Goal: Obtain resource: Obtain resource

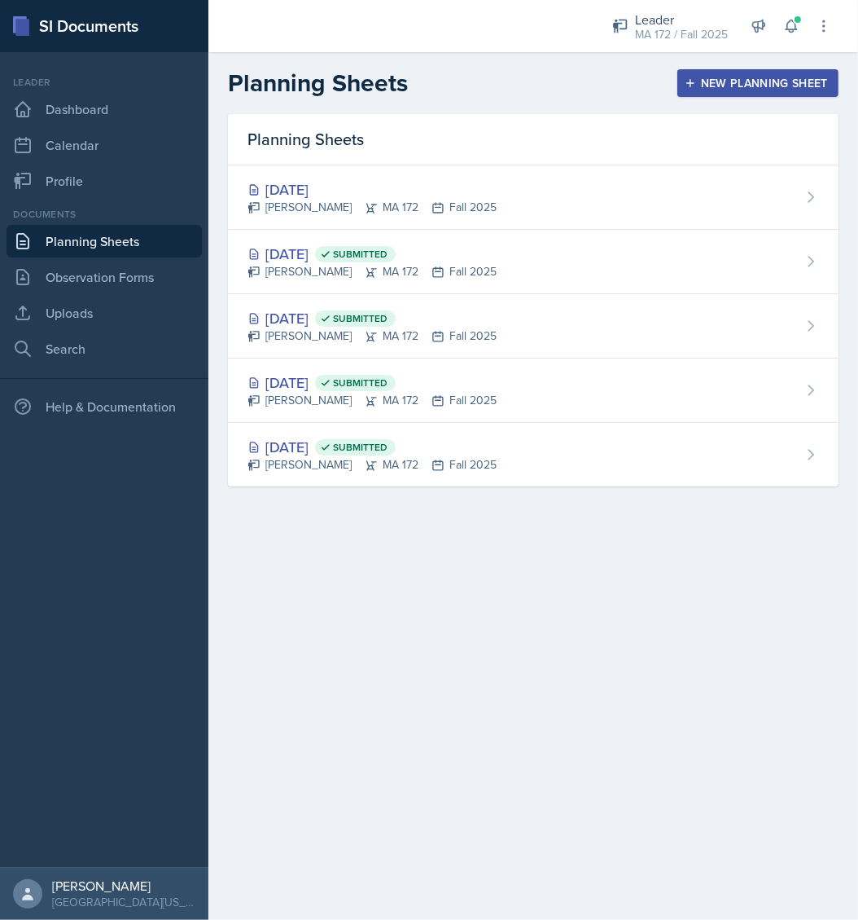
click at [840, 591] on main "Planning Sheets New Planning Sheet Planning Sheets [DATE] [PERSON_NAME] MA 172 …" at bounding box center [534, 485] width 650 height 867
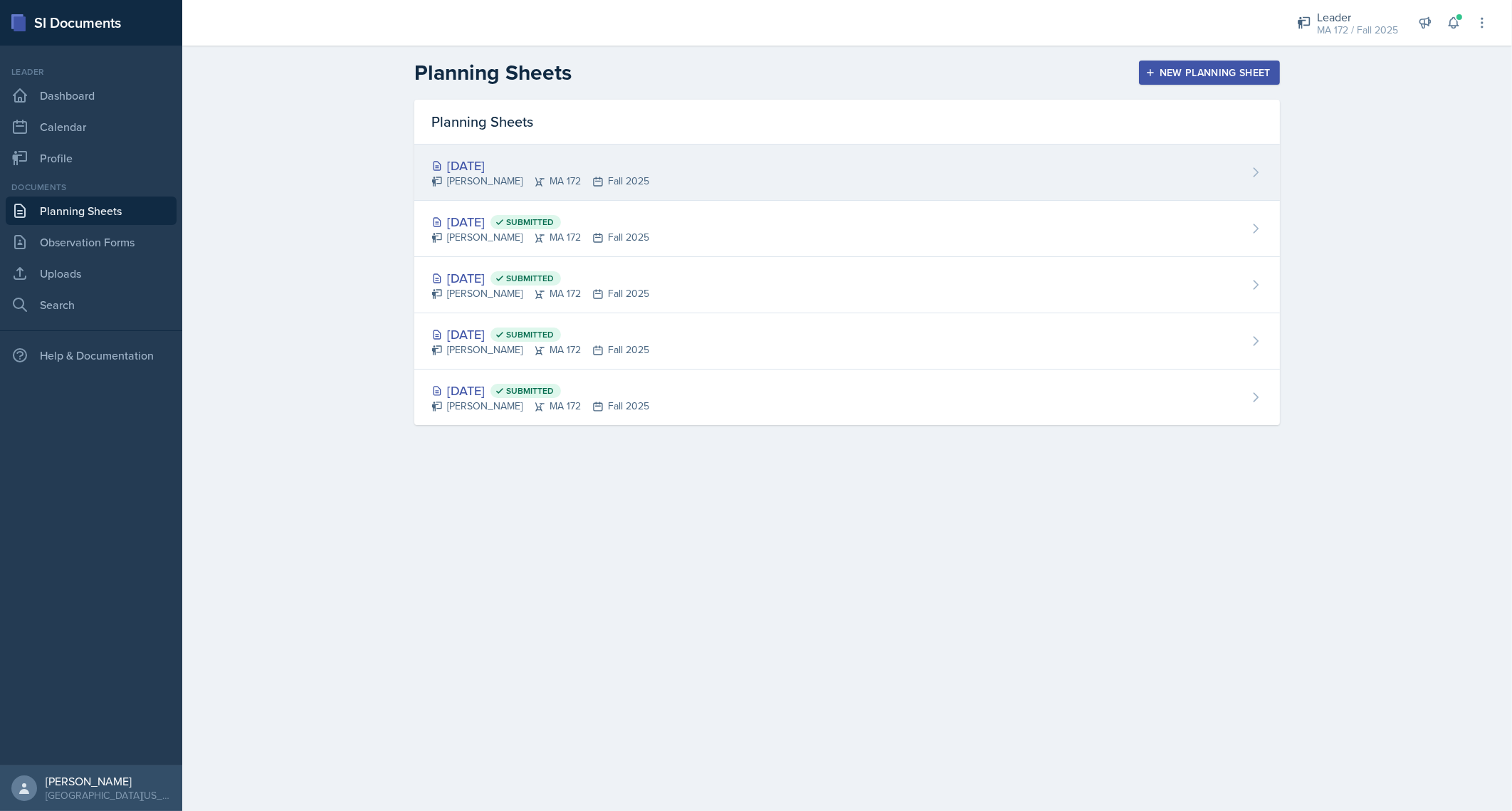
click at [491, 170] on div "[DATE]" at bounding box center [540, 165] width 218 height 19
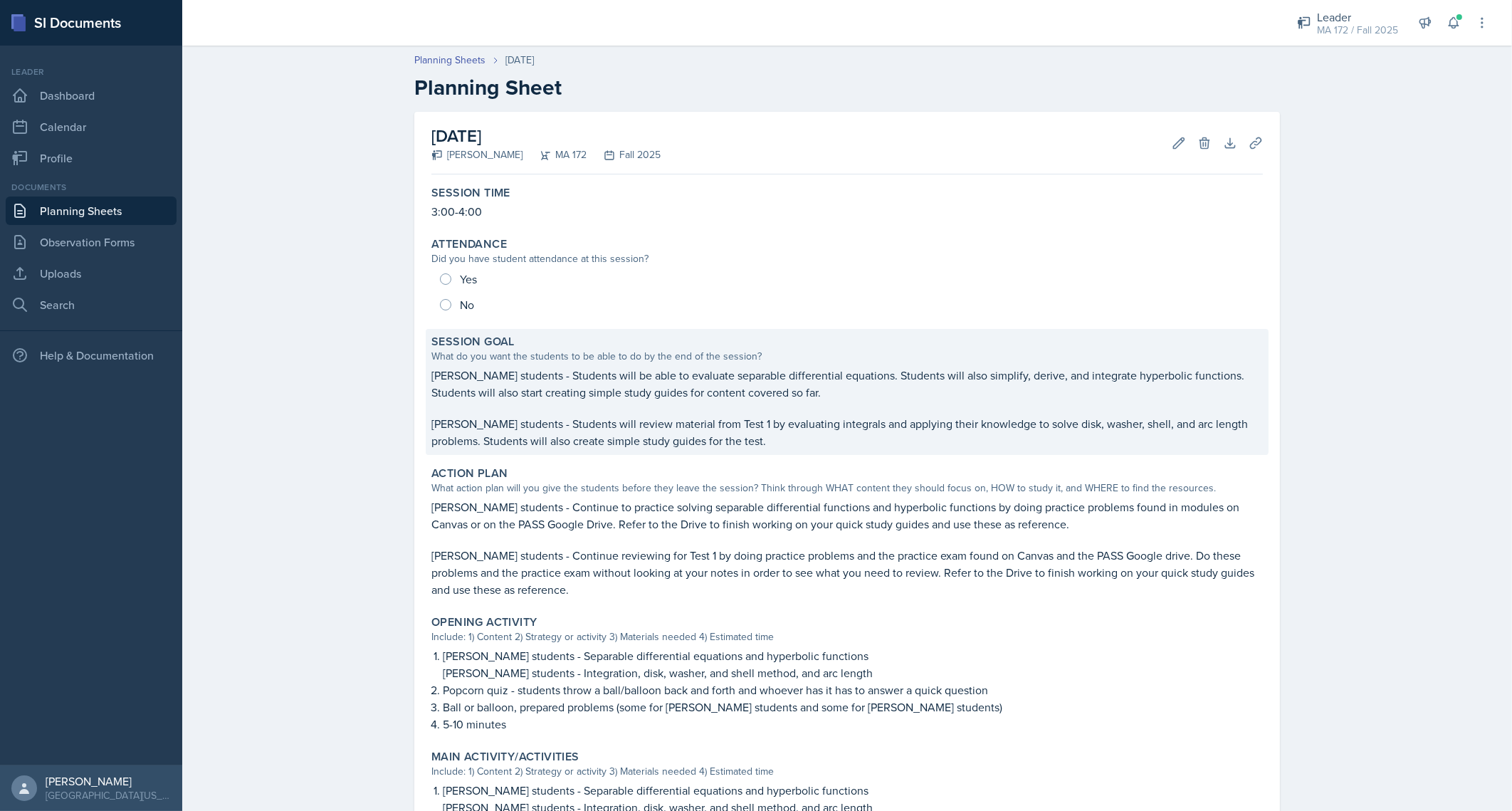
click at [612, 378] on p "[PERSON_NAME] students - Students will be able to evaluate separable differenti…" at bounding box center [847, 383] width 831 height 34
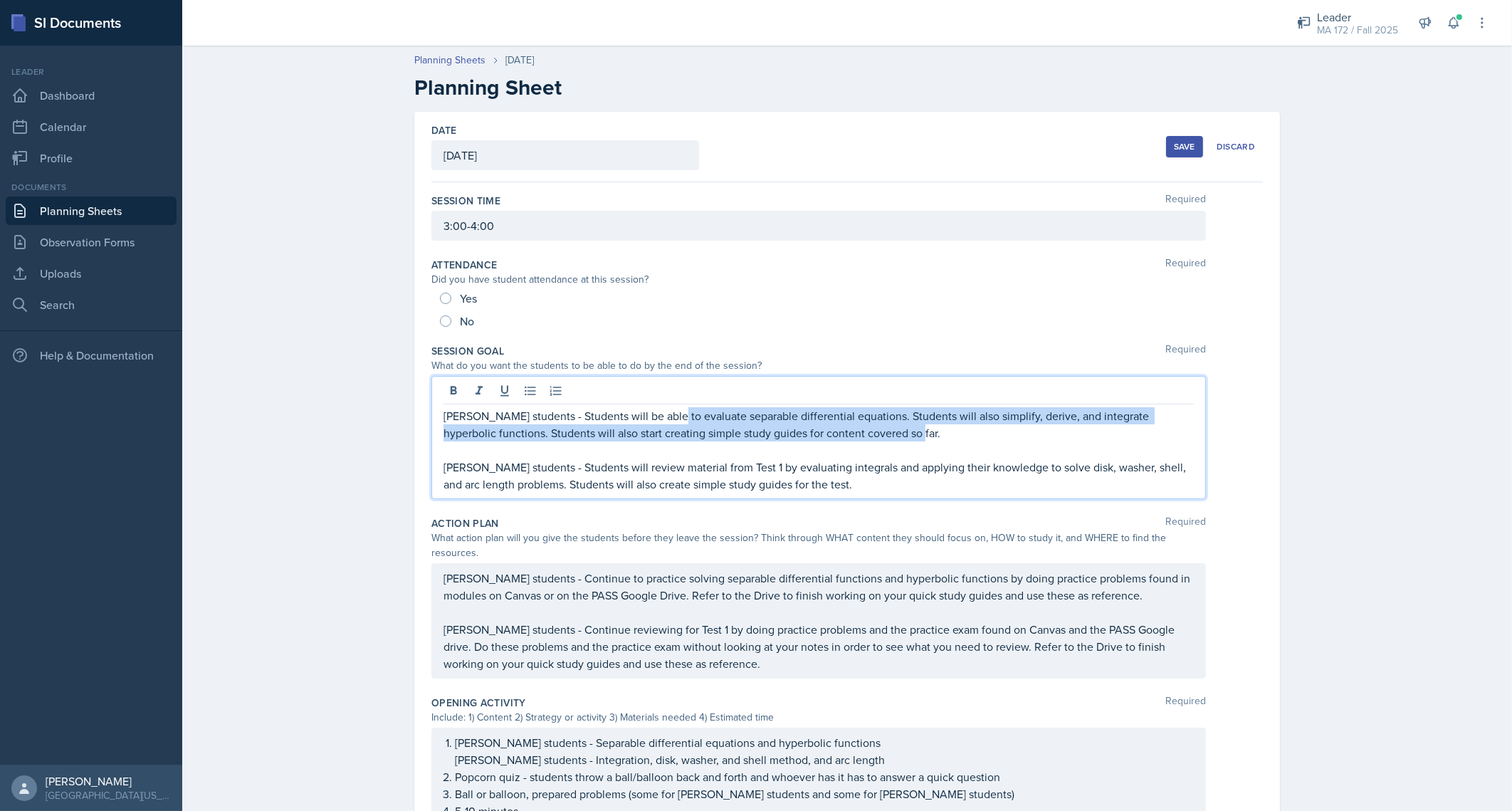
drag, startPoint x: 662, startPoint y: 392, endPoint x: 887, endPoint y: 439, distance: 229.9
click at [750, 439] on p "[PERSON_NAME] students - Students will be able to evaluate separable differenti…" at bounding box center [818, 424] width 750 height 34
copy p "evaluate separable differential equations. Students will also simplify, derive,…"
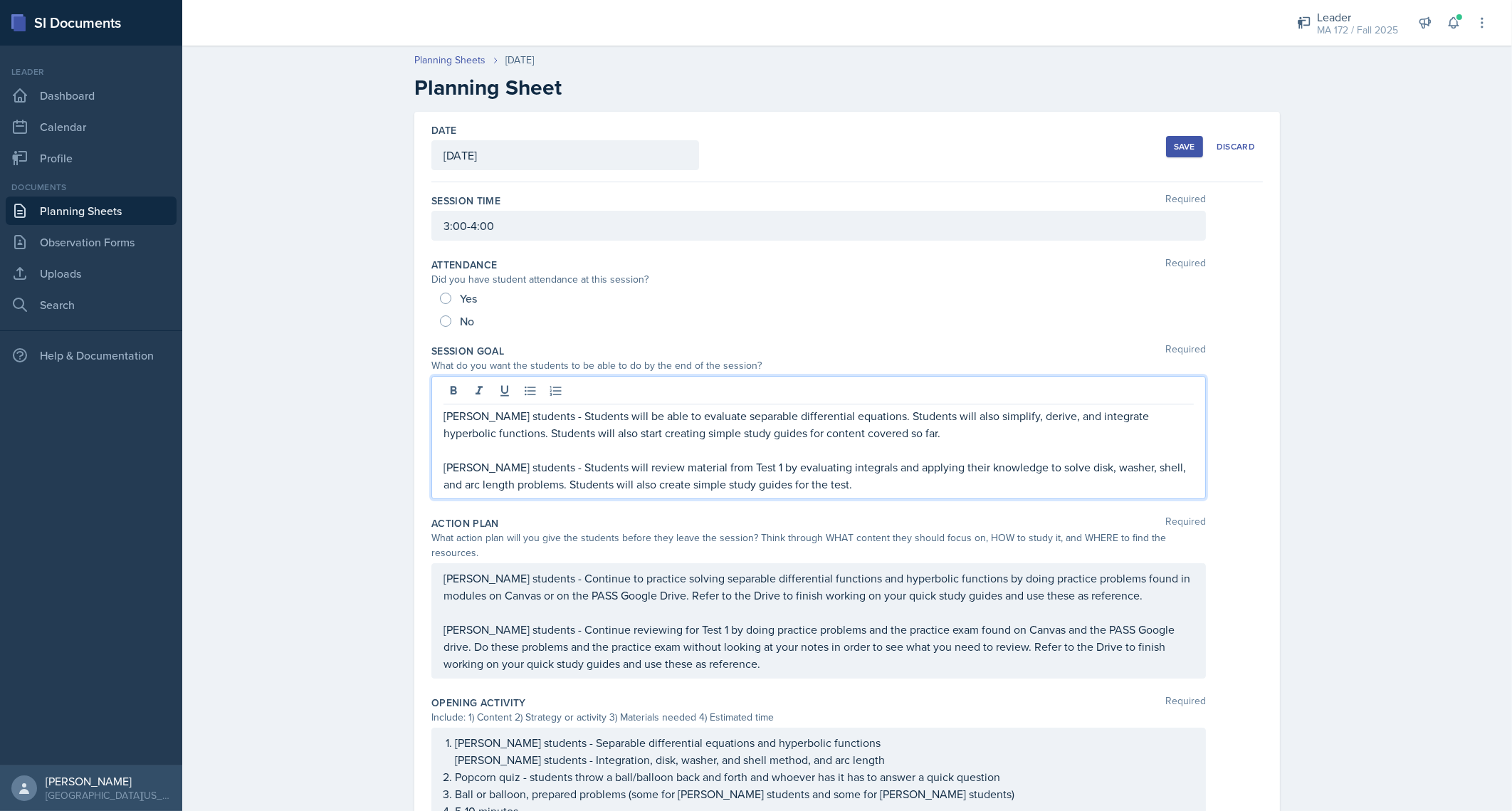
click at [590, 456] on p at bounding box center [818, 450] width 750 height 17
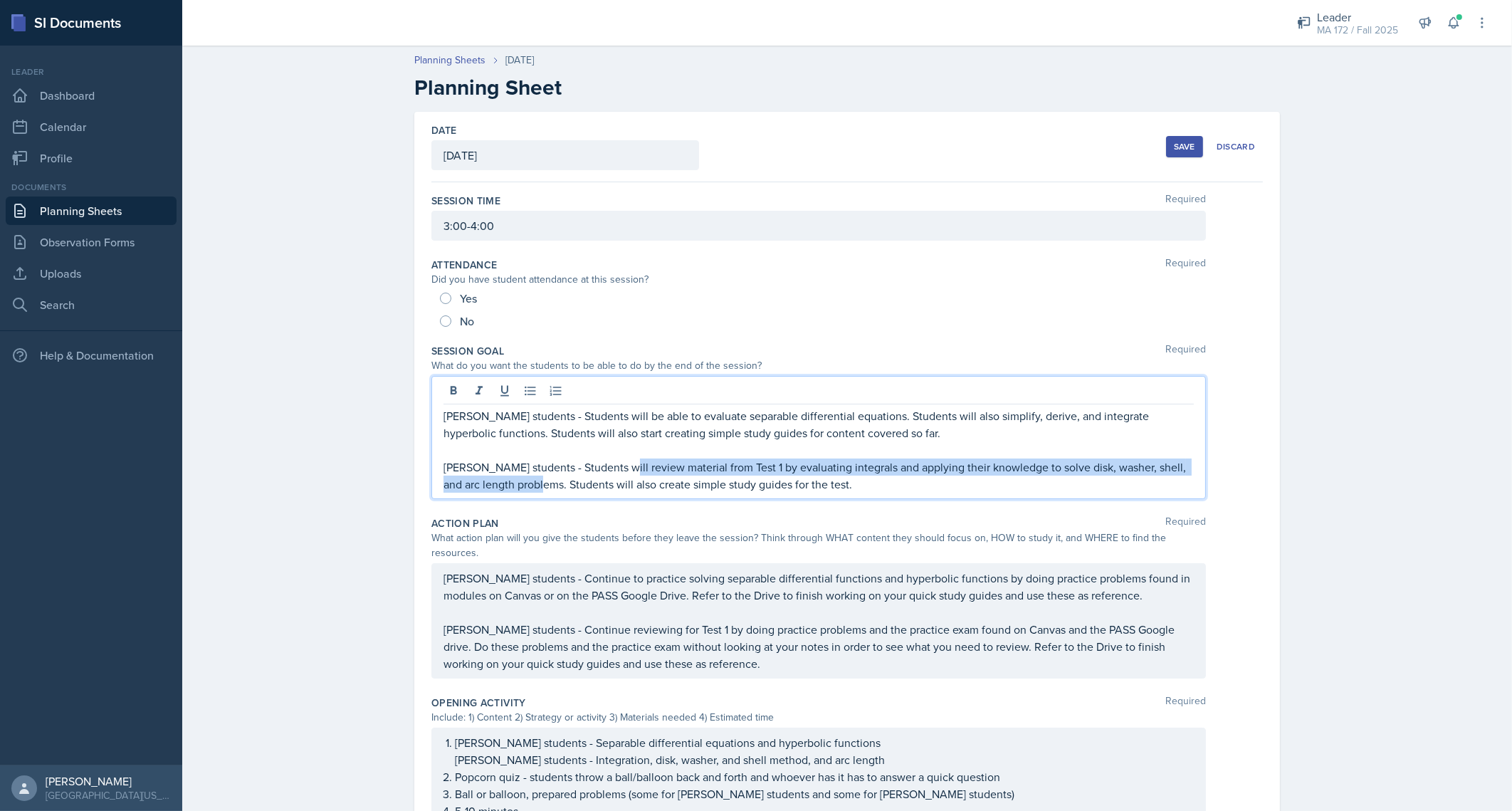
drag, startPoint x: 607, startPoint y: 467, endPoint x: 520, endPoint y: 488, distance: 89.5
click at [520, 488] on p "[PERSON_NAME] students - Students will review material from Test 1 by evaluatin…" at bounding box center [818, 475] width 750 height 34
copy p "review material from Test 1 by evaluating integrals and applying their knowledg…"
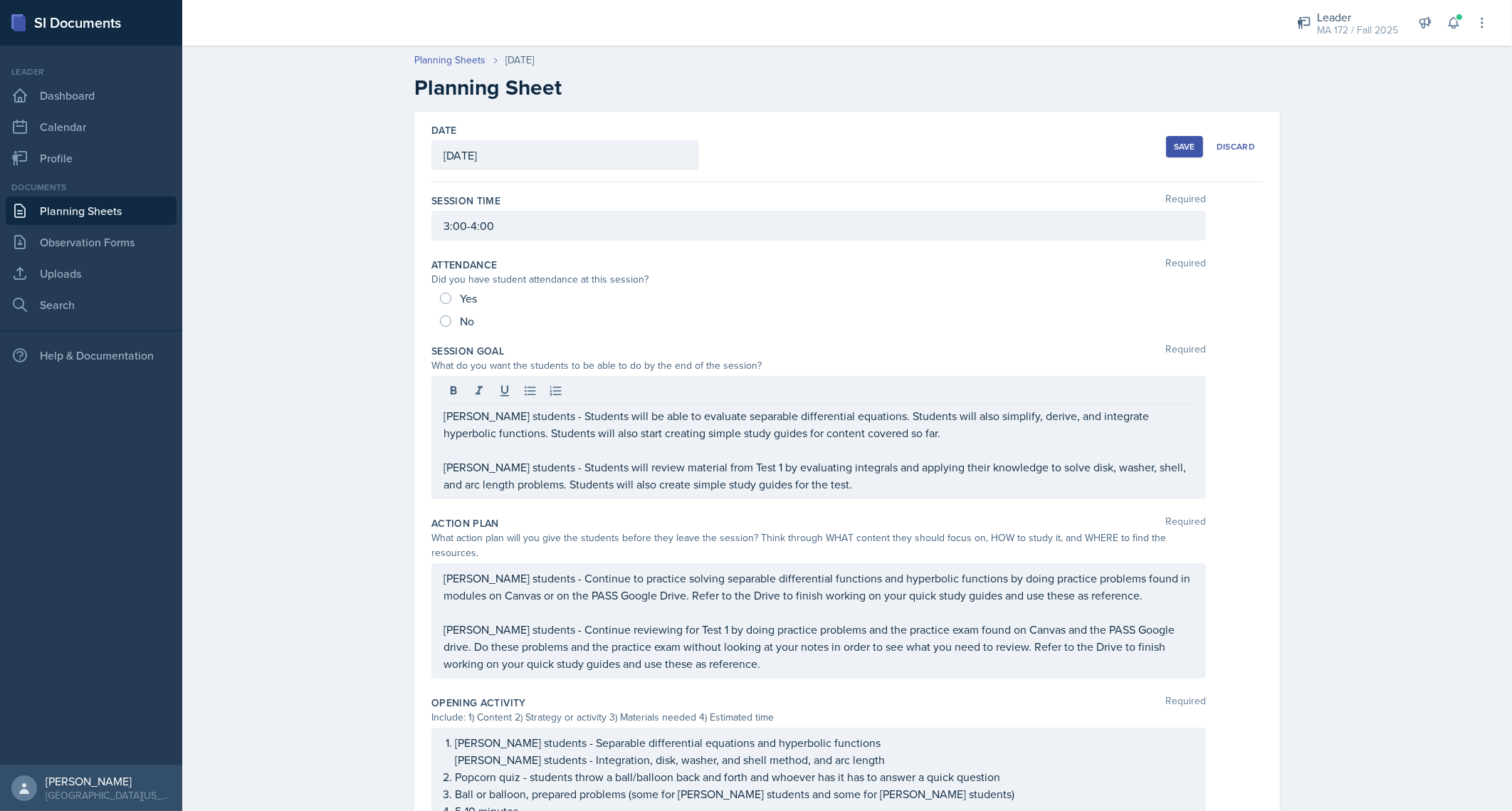
click at [345, 558] on div "Planning Sheets [DATE] Planning Sheet Date [DATE] [DATE] 31 1 2 3 4 5 6 7 8 9 1…" at bounding box center [847, 710] width 1329 height 1345
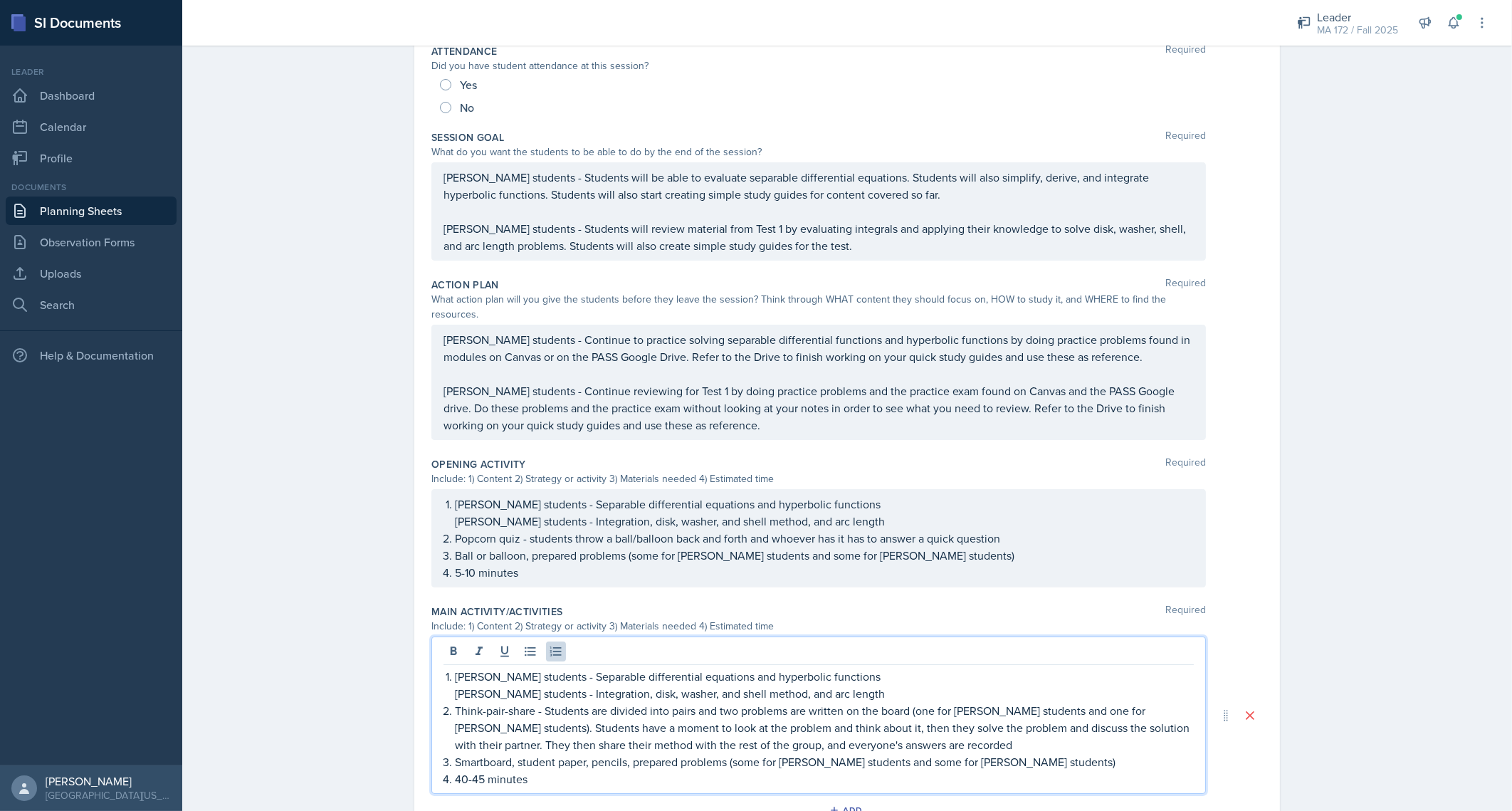
scroll to position [239, 0]
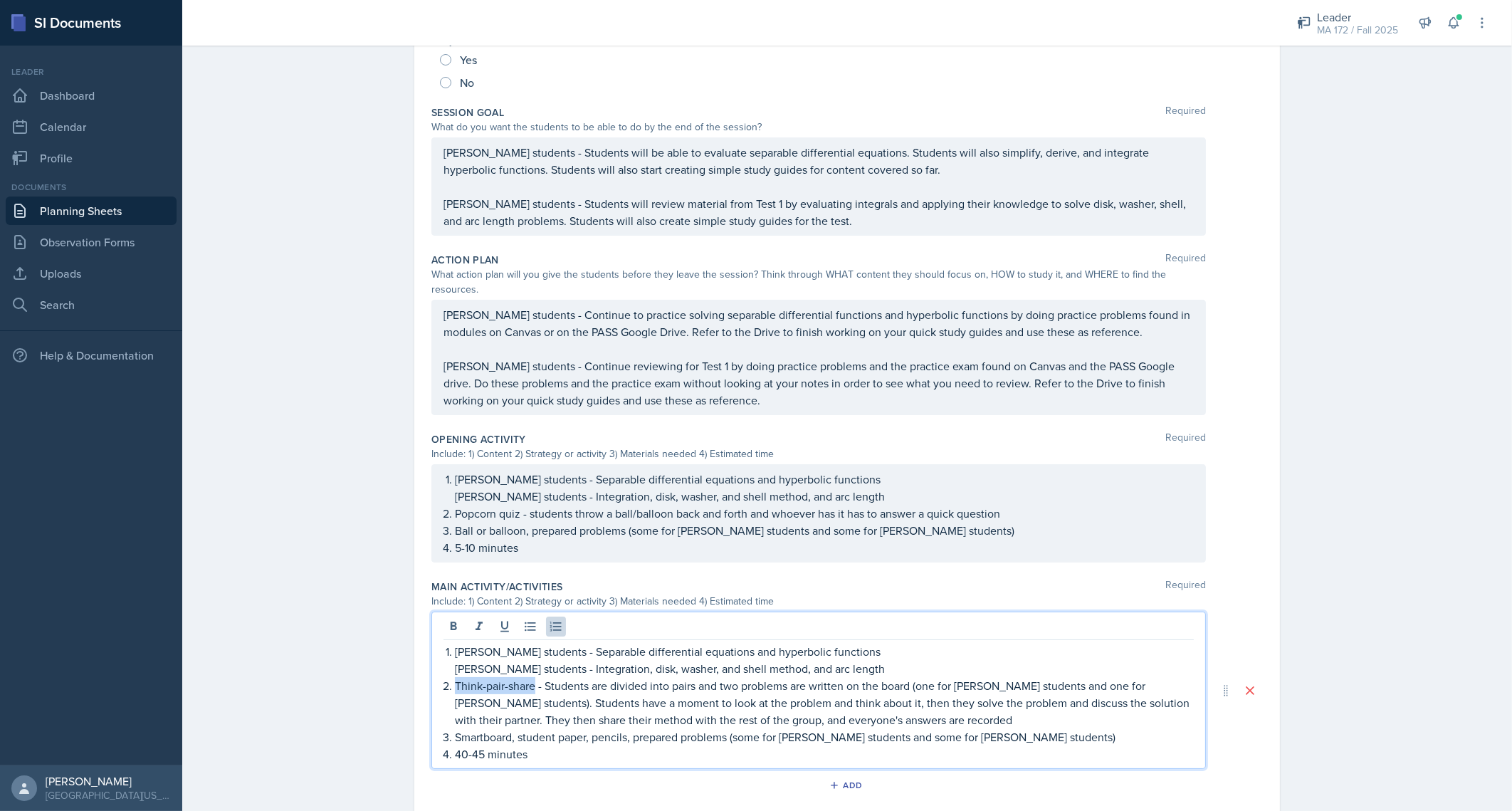
drag, startPoint x: 447, startPoint y: 669, endPoint x: 525, endPoint y: 666, distance: 78.1
click at [525, 677] on li "Think-pair-share - Students are divided into pairs and two problems are written…" at bounding box center [823, 703] width 739 height 52
copy p "Think-pair-share"
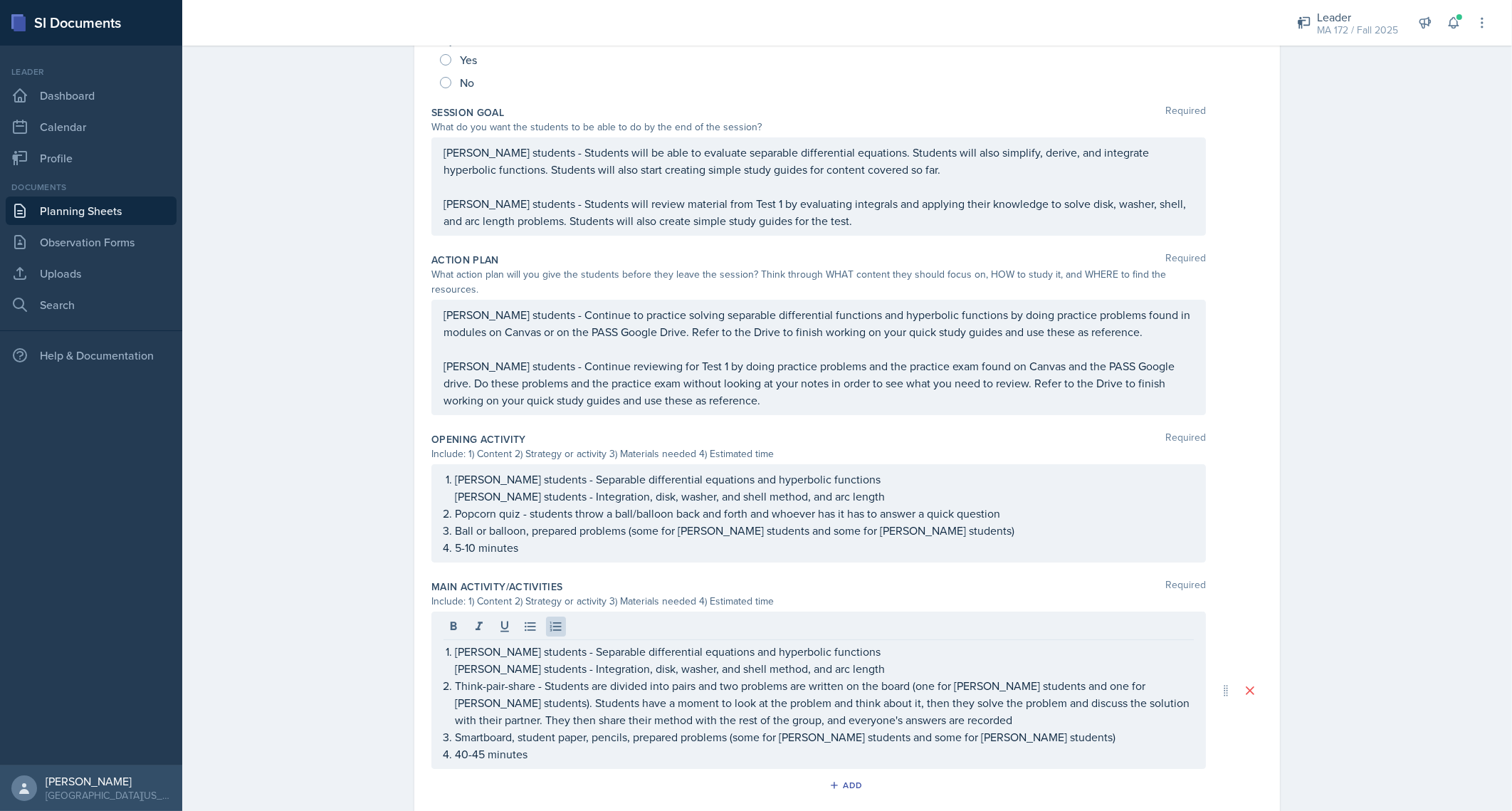
click at [337, 671] on div "Planning Sheets [DATE] Planning Sheet Date [DATE] [DATE] 31 1 2 3 4 5 6 7 8 9 1…" at bounding box center [847, 472] width 1329 height 1345
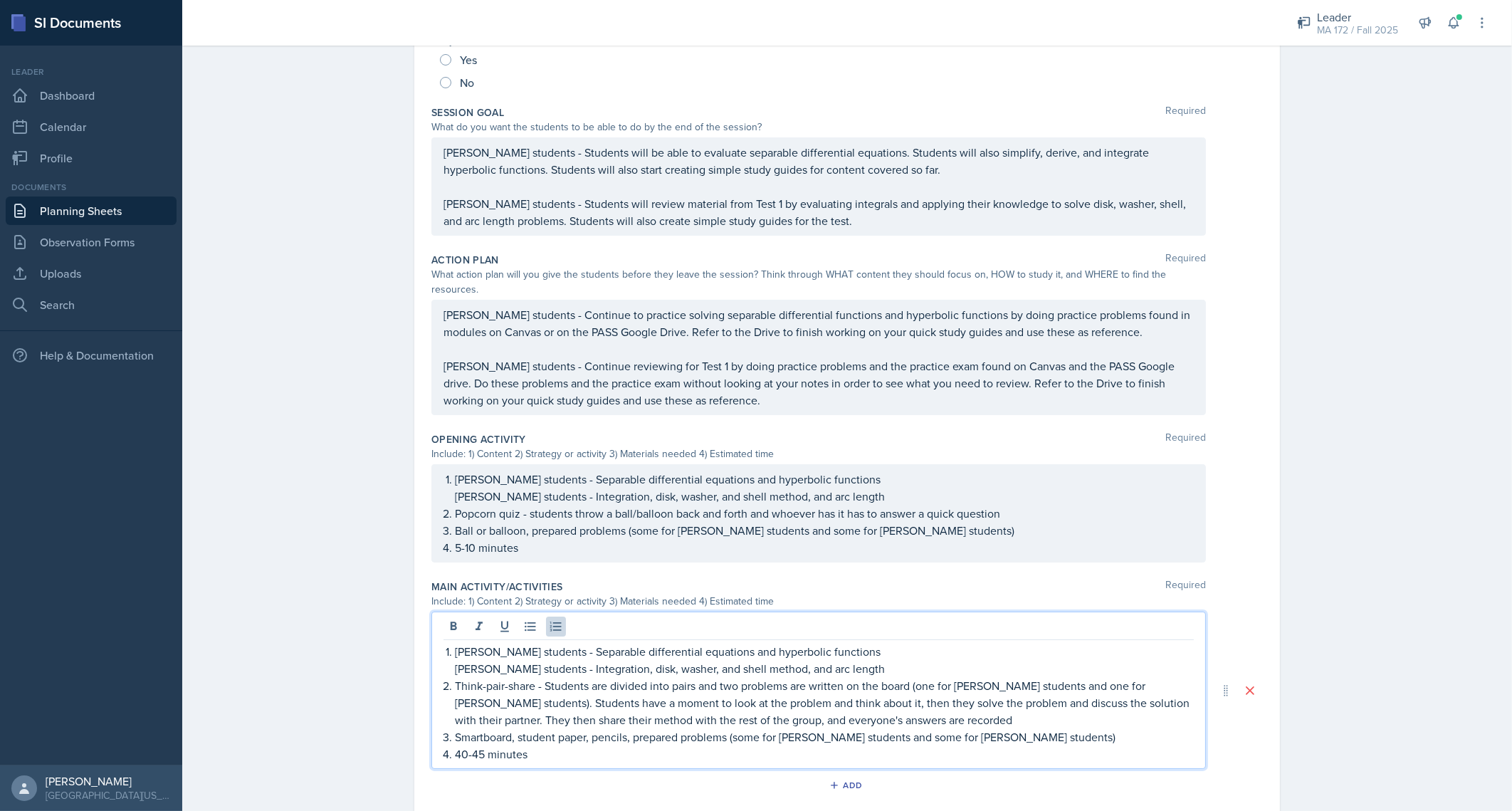
click at [588, 677] on p "Think-pair-share - Students are divided into pairs and two problems are written…" at bounding box center [823, 703] width 739 height 52
click at [578, 677] on p "Think-pair-share - Students are divided into pairs and two problems are written…" at bounding box center [823, 703] width 739 height 52
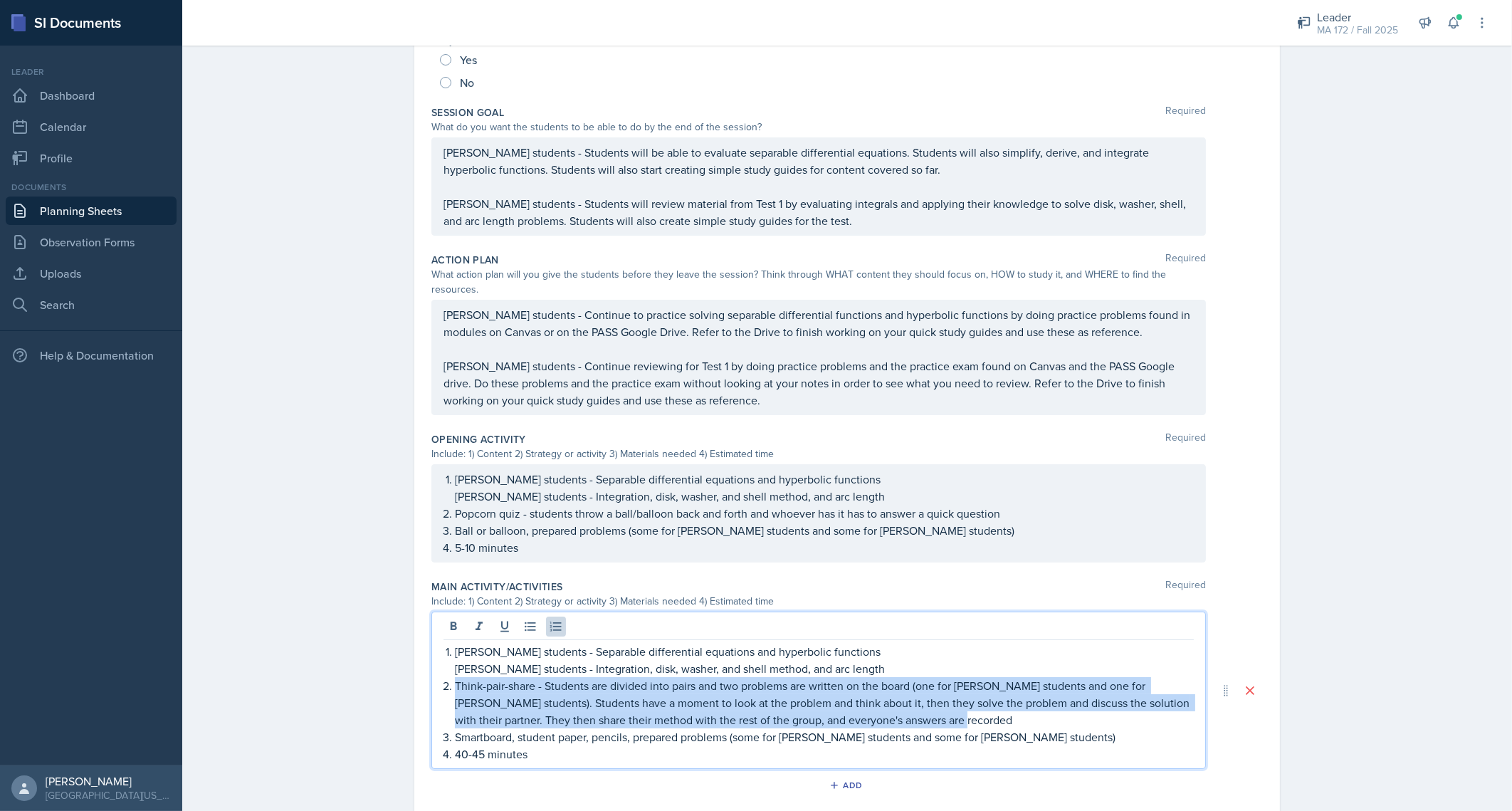
click at [578, 677] on p "Think-pair-share - Students are divided into pairs and two problems are written…" at bounding box center [823, 703] width 739 height 52
copy p "Think-pair-share - Students are divided into pairs and two problems are written…"
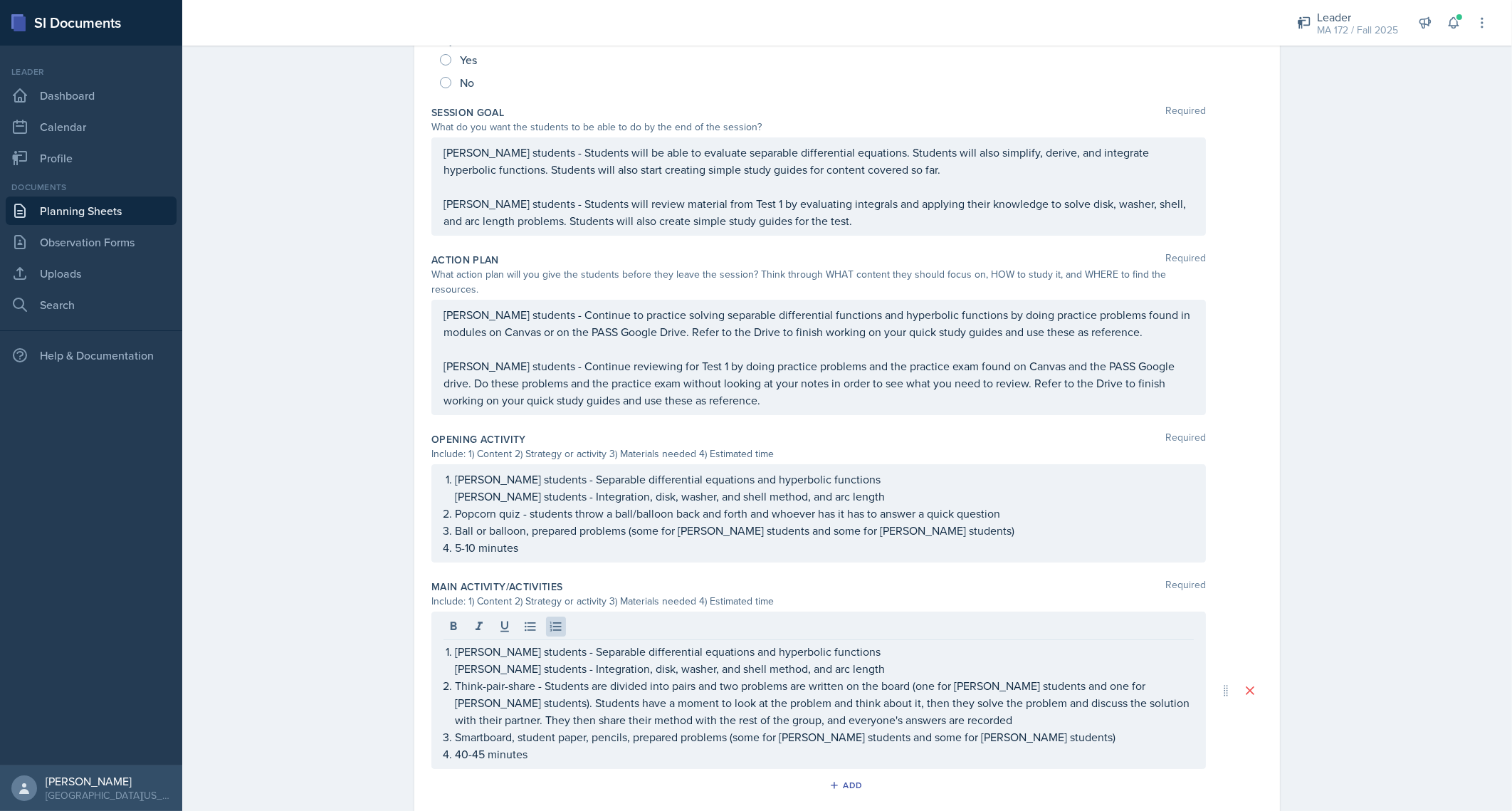
click at [368, 554] on div "Planning Sheets [DATE] Planning Sheet Date [DATE] [DATE] 31 1 2 3 4 5 6 7 8 9 1…" at bounding box center [847, 472] width 1329 height 1345
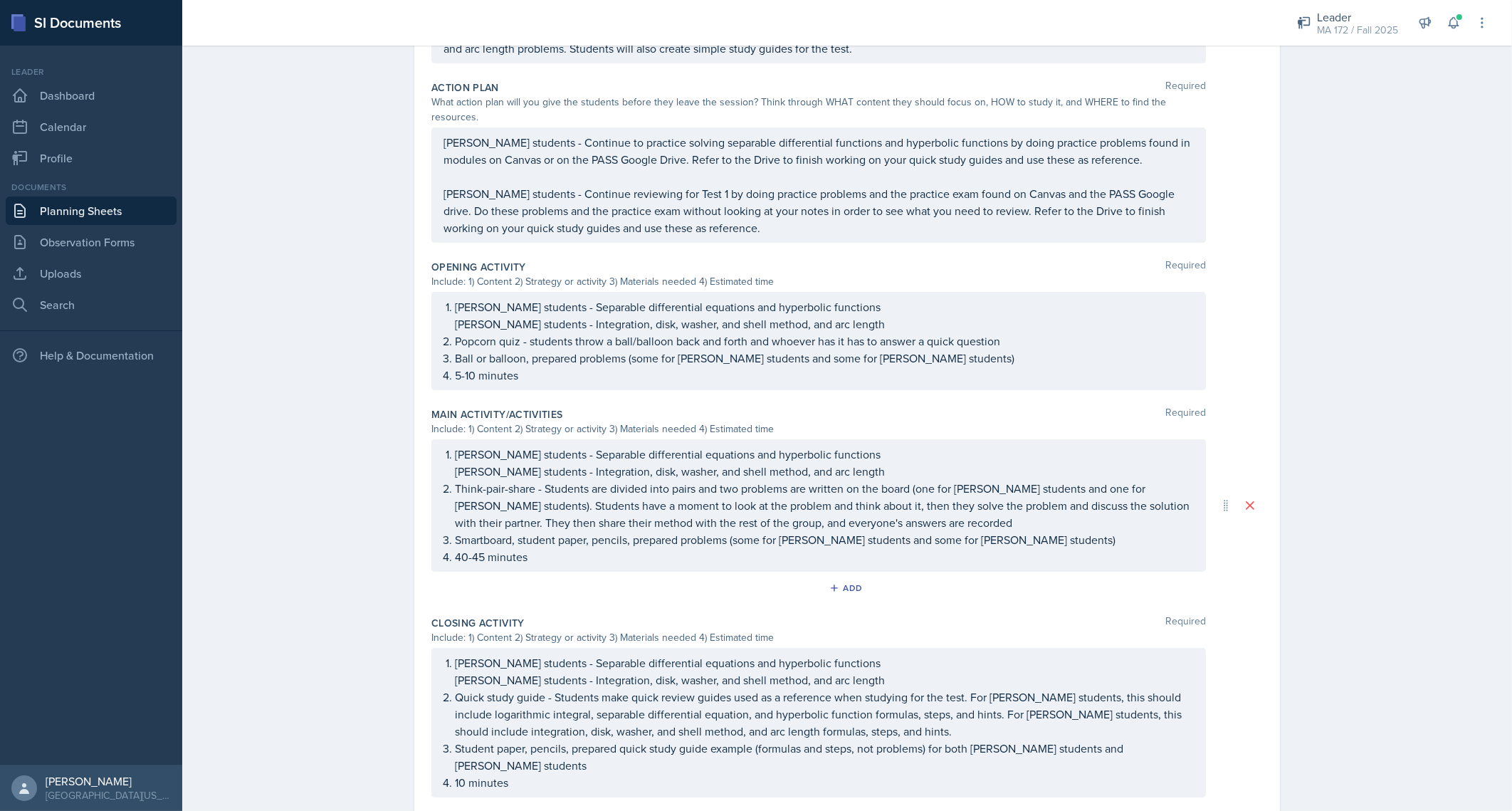
scroll to position [512, 0]
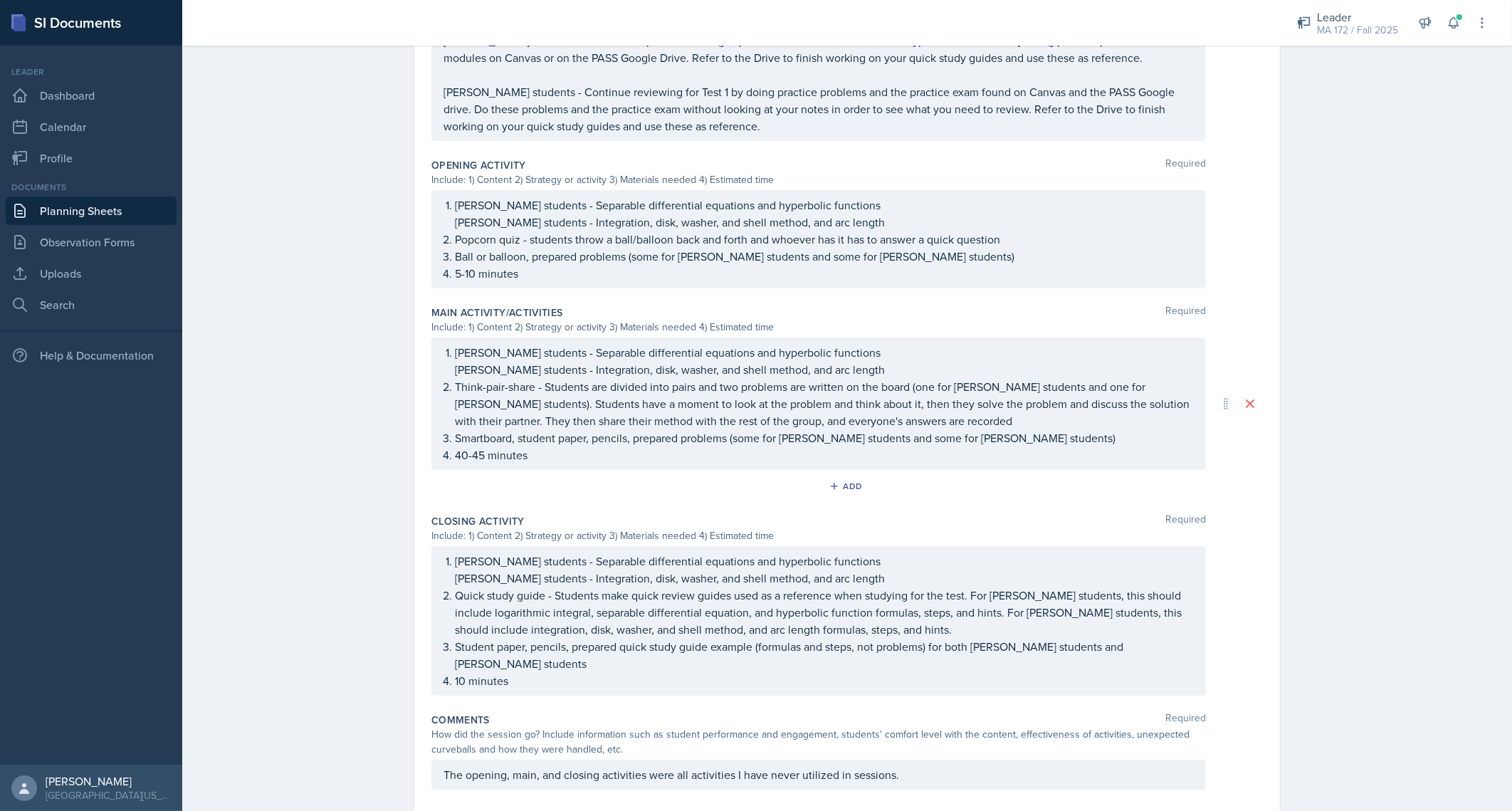
click at [242, 604] on div "Planning Sheets [DATE] Planning Sheet Date [DATE] [DATE] 31 1 2 3 4 5 6 7 8 9 1…" at bounding box center [847, 186] width 1329 height 1320
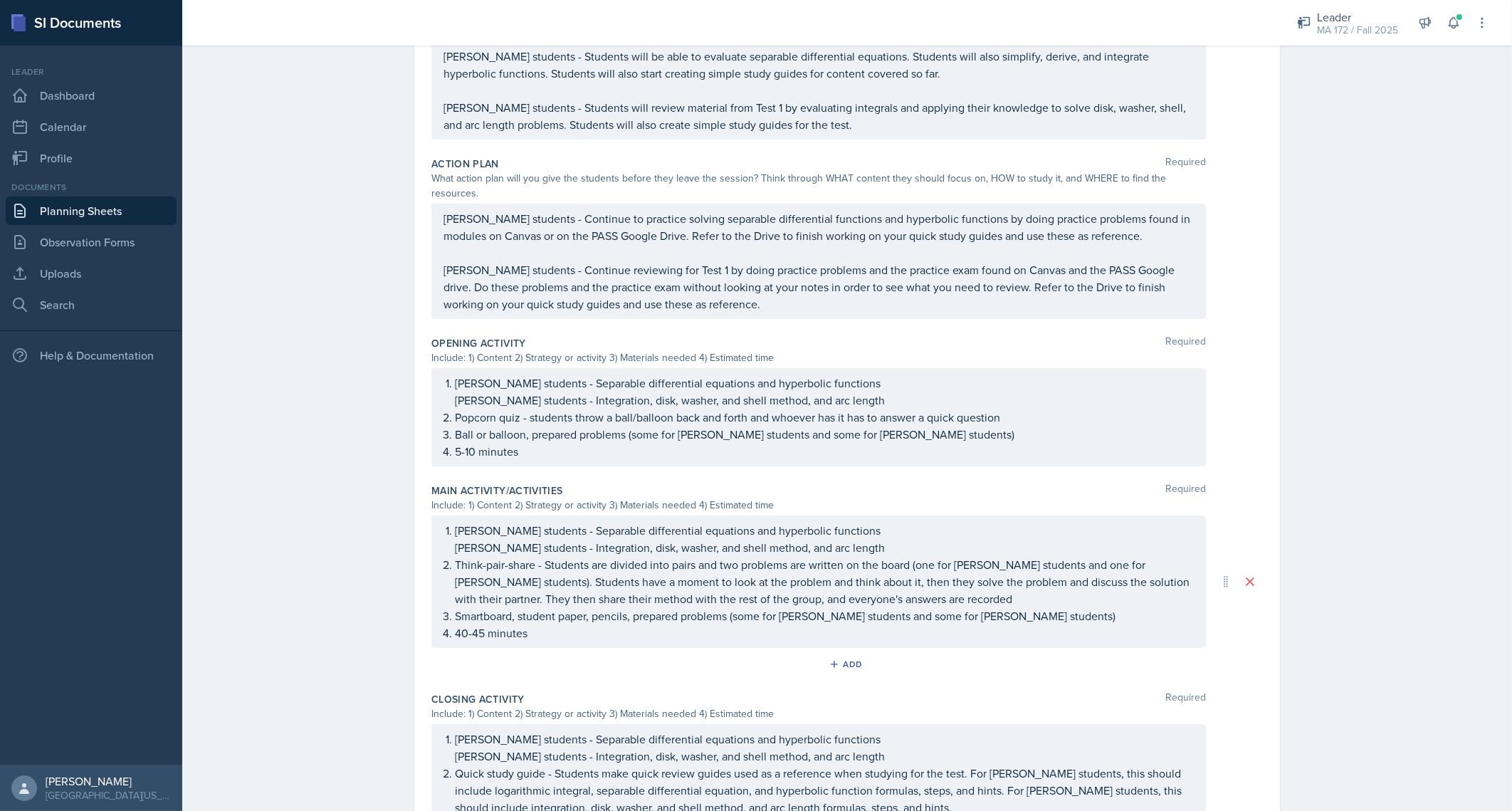
scroll to position [359, 0]
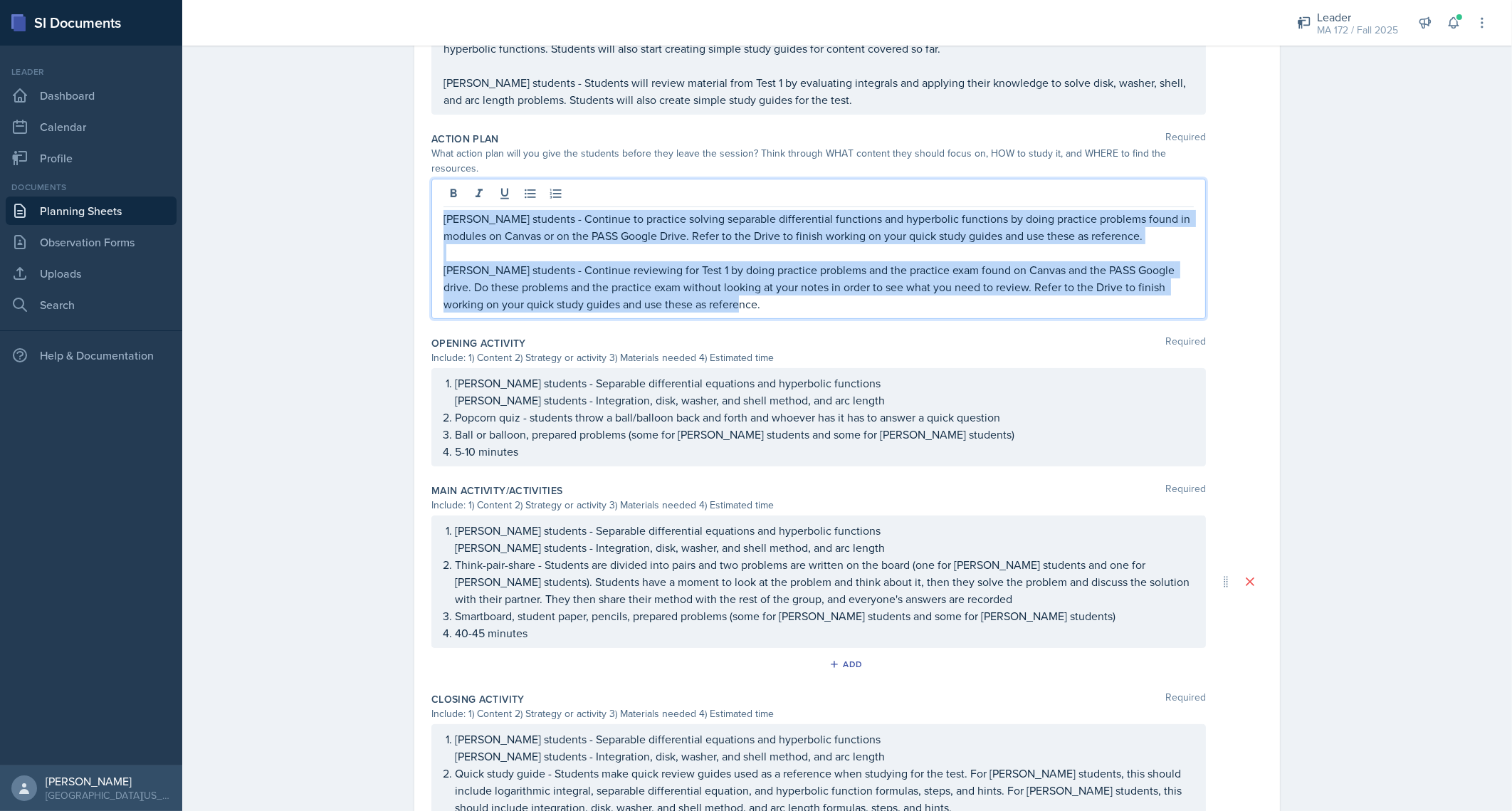
drag, startPoint x: 709, startPoint y: 286, endPoint x: 424, endPoint y: 194, distance: 299.5
click at [432, 194] on div "[PERSON_NAME] students - Continue to practice solving separable differential fu…" at bounding box center [819, 248] width 774 height 140
copy div "[PERSON_NAME] students - Continue to practice solving separable differential fu…"
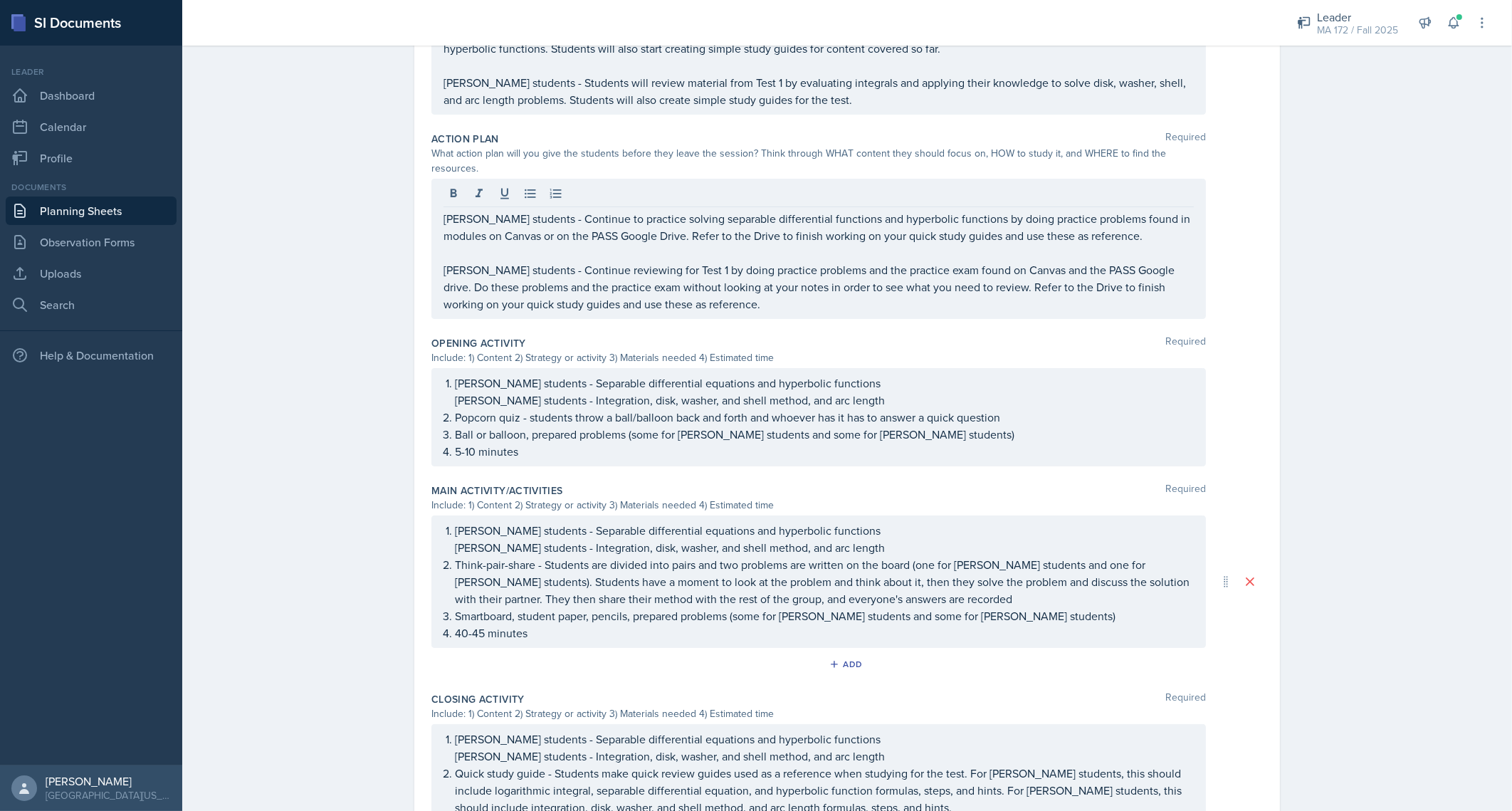
click at [332, 277] on div "Planning Sheets [DATE] Planning Sheet Date [DATE] [DATE] 31 1 2 3 4 5 6 7 8 9 1…" at bounding box center [847, 351] width 1329 height 1345
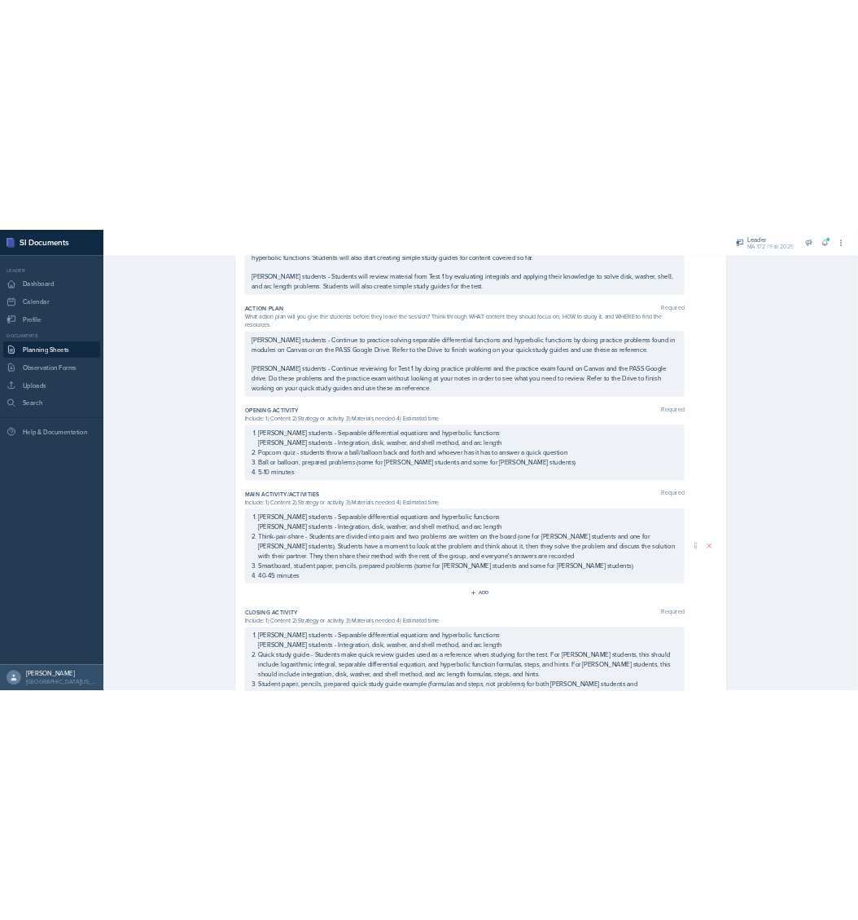
scroll to position [0, 0]
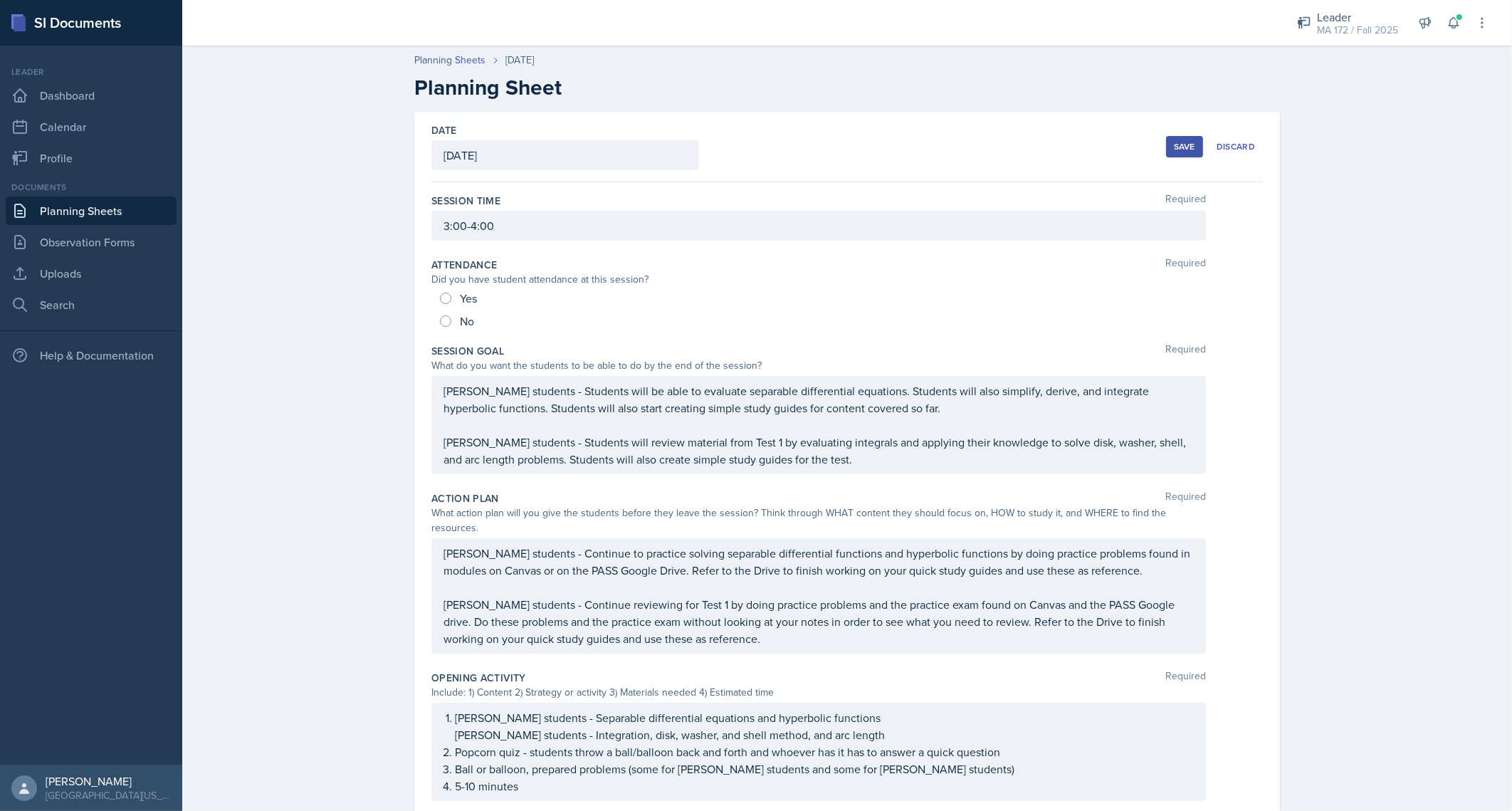
click at [93, 205] on link "Planning Sheets" at bounding box center [91, 211] width 170 height 29
